Goal: Transaction & Acquisition: Purchase product/service

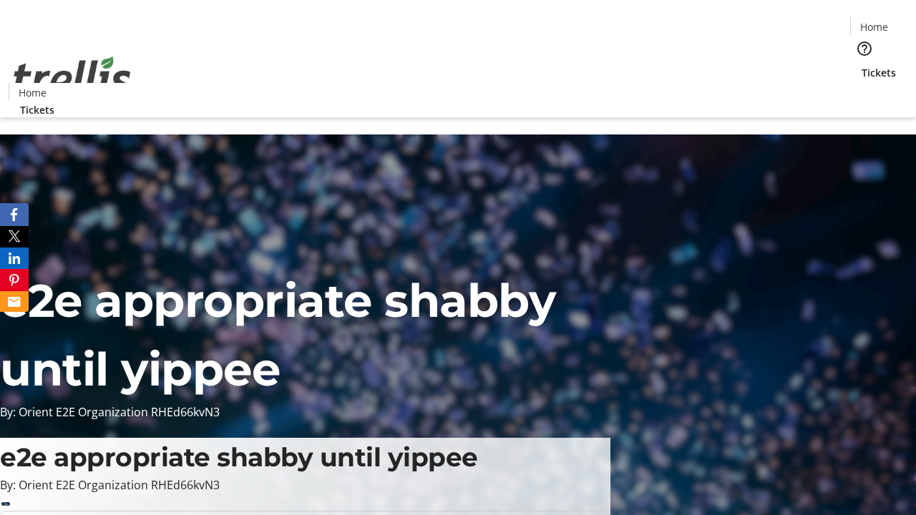
click at [861, 65] on span "Tickets" at bounding box center [878, 72] width 34 height 15
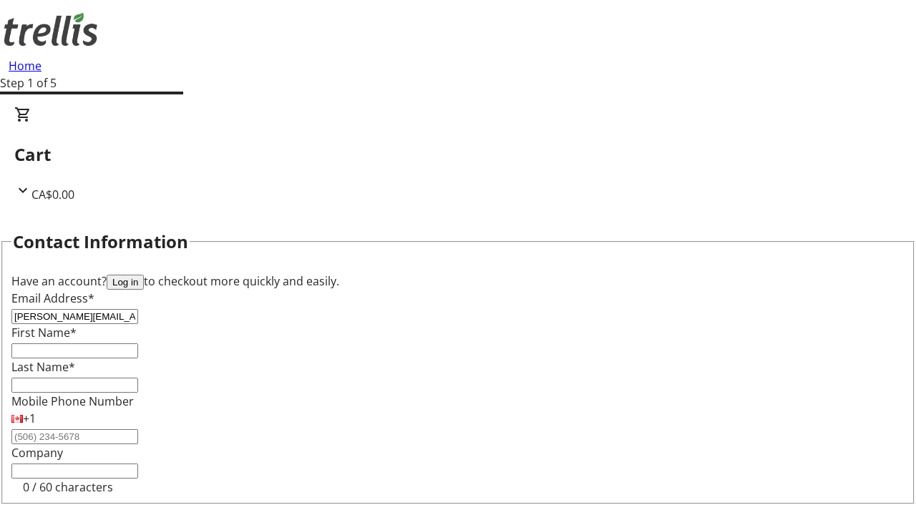
type input "[PERSON_NAME][EMAIL_ADDRESS][DOMAIN_NAME]"
type input "[PERSON_NAME]"
